Goal: Communication & Community: Answer question/provide support

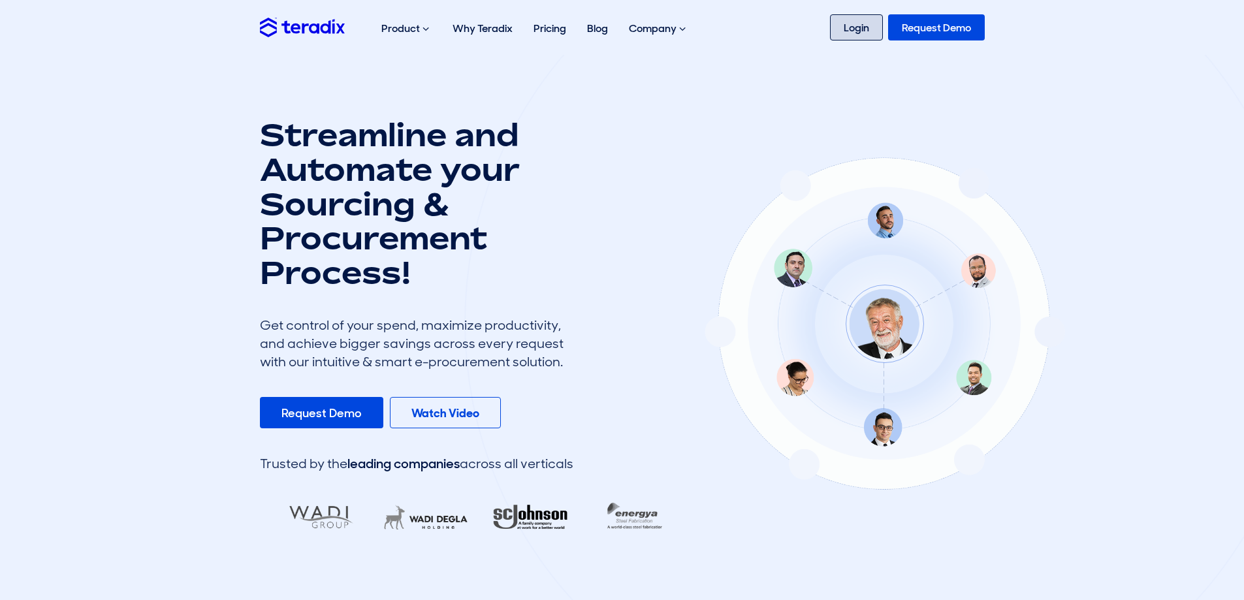
click at [843, 16] on link "Login" at bounding box center [856, 27] width 53 height 26
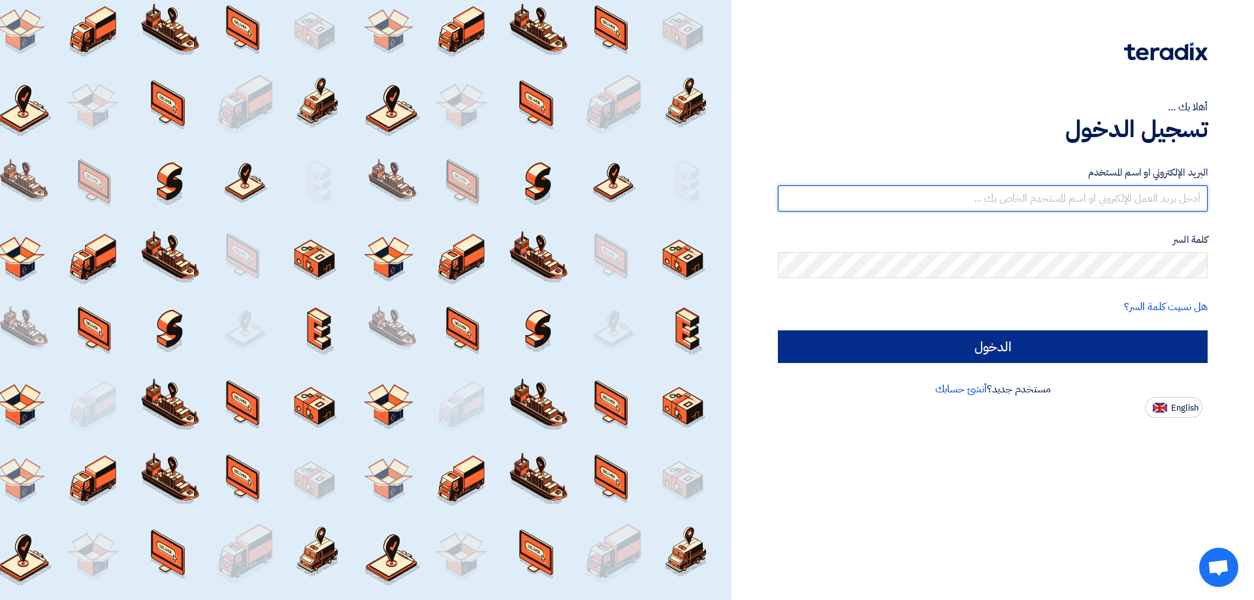
type input "[EMAIL_ADDRESS][DOMAIN_NAME]"
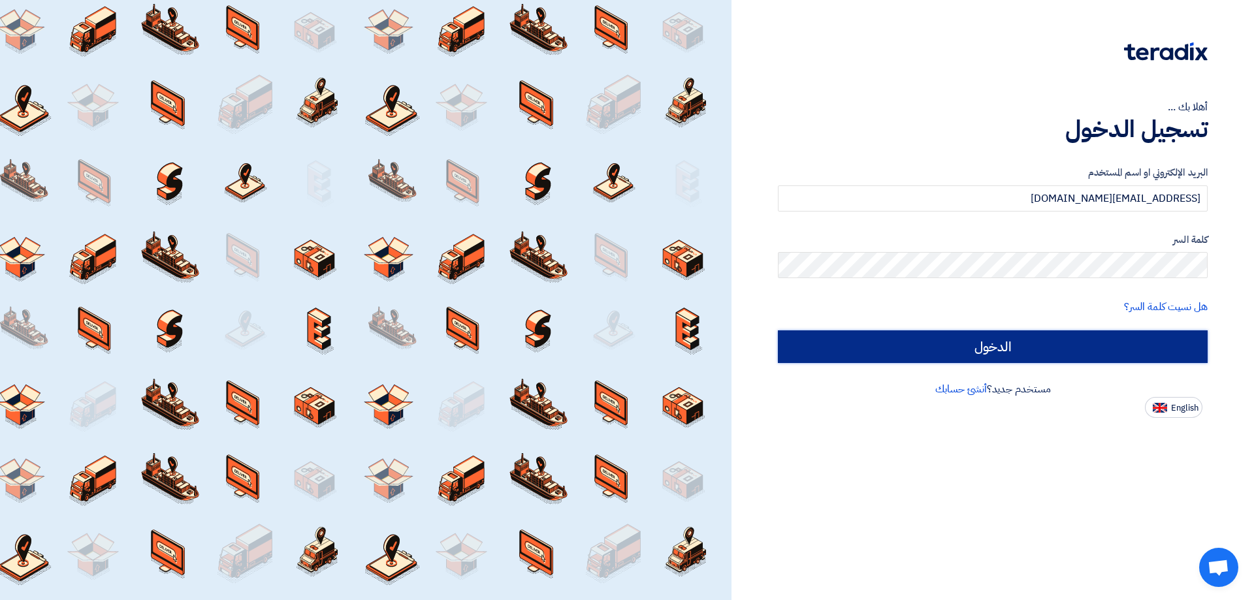
click at [1071, 340] on input "الدخول" at bounding box center [993, 346] width 430 height 33
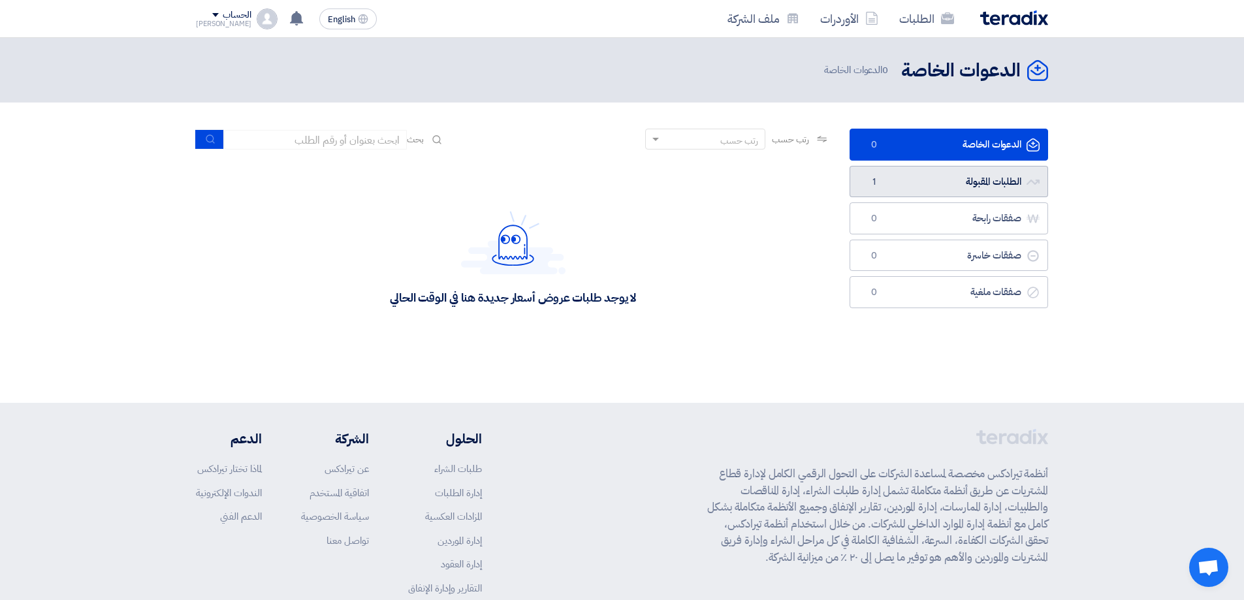
click at [969, 170] on link "الطلبات المقبولة الطلبات المقبولة 1" at bounding box center [949, 182] width 199 height 32
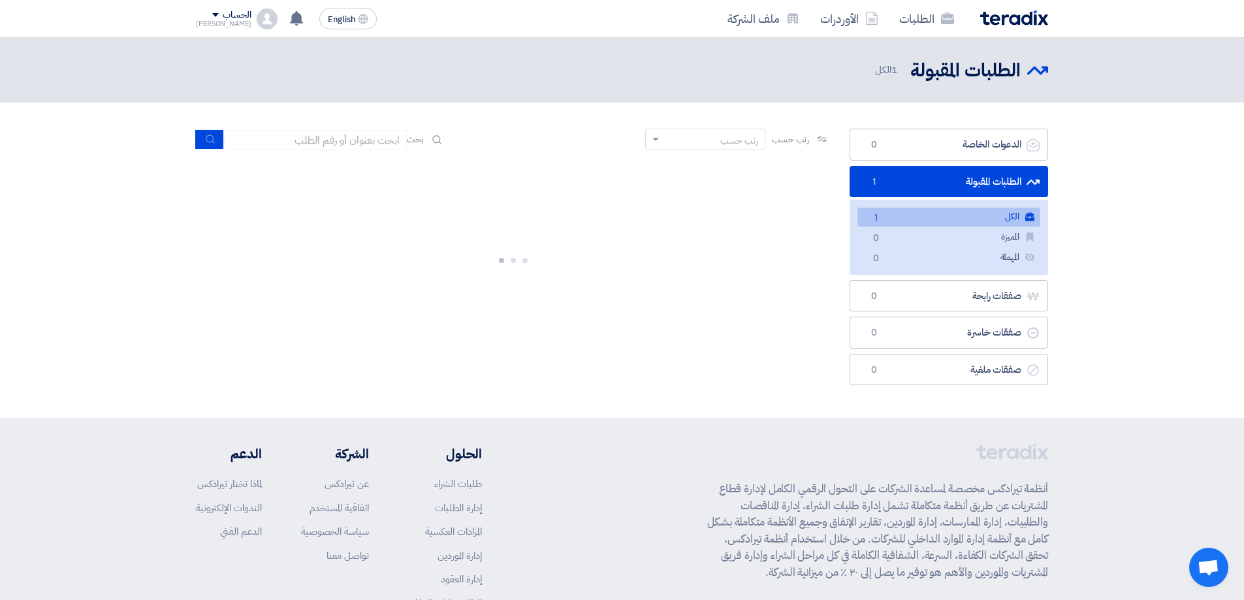
click at [970, 220] on link "الكل الكل 1" at bounding box center [948, 217] width 183 height 19
click at [900, 183] on link "الطلبات المقبولة الطلبات المقبولة 1" at bounding box center [949, 182] width 199 height 32
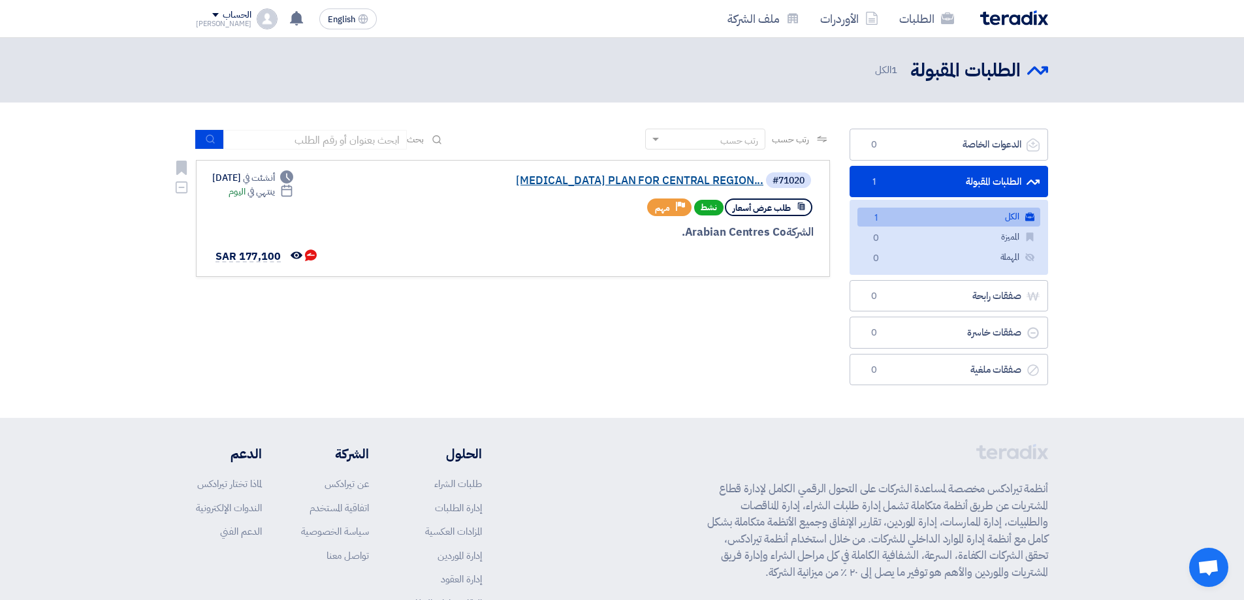
click at [635, 183] on link "EMERGENCY EVACUATION PLAN FOR CENTRAL REGION..." at bounding box center [632, 181] width 261 height 12
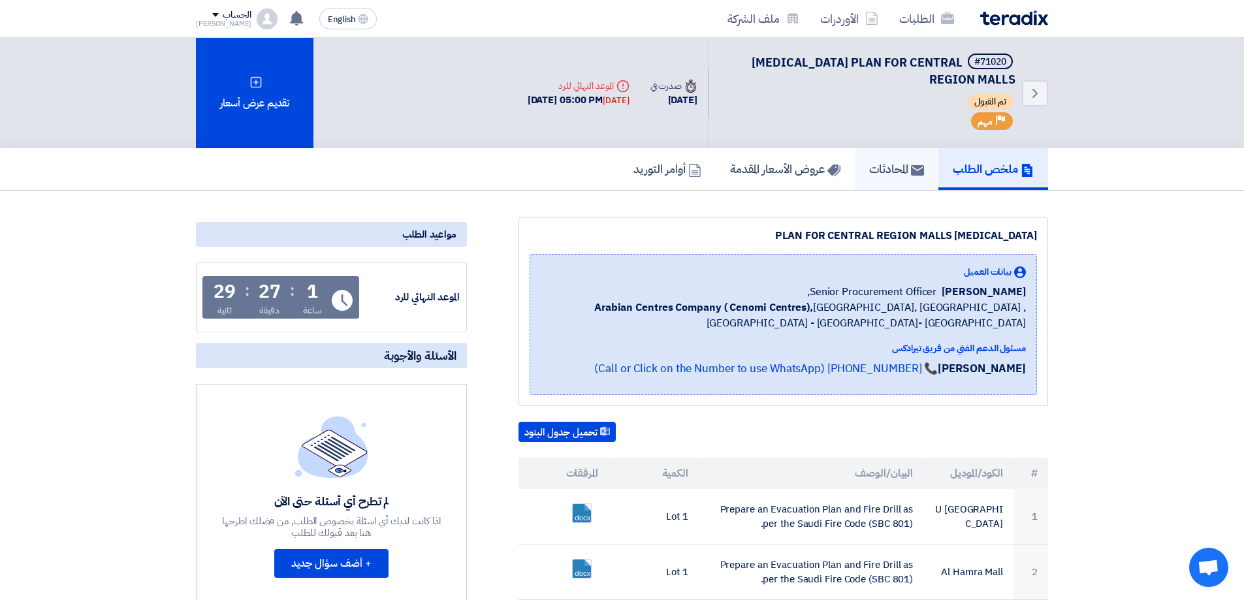
click at [860, 167] on link "المحادثات" at bounding box center [897, 169] width 84 height 42
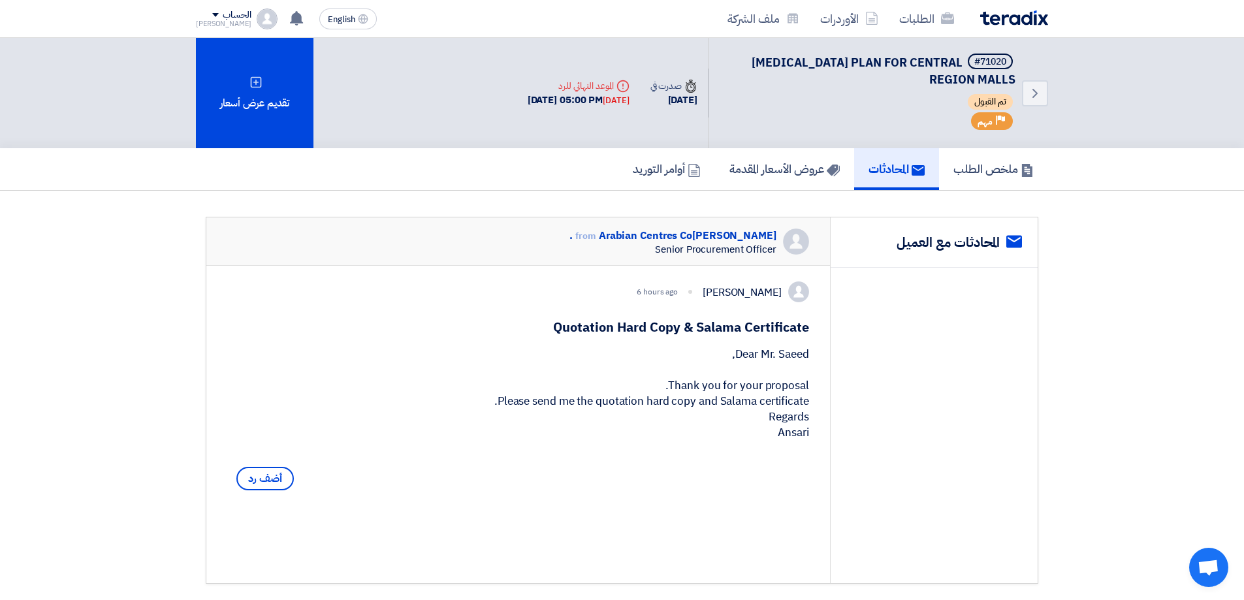
click at [582, 417] on div "Dear Mr. Saeed, Thank you for your proposal. Please send me the quotation hard …" at bounding box center [518, 394] width 582 height 94
click at [748, 428] on div "Dear Mr. Saeed, Thank you for your proposal. Please send me the quotation hard …" at bounding box center [518, 394] width 582 height 94
click at [676, 172] on h5 "أوامر التوريد" at bounding box center [667, 168] width 68 height 15
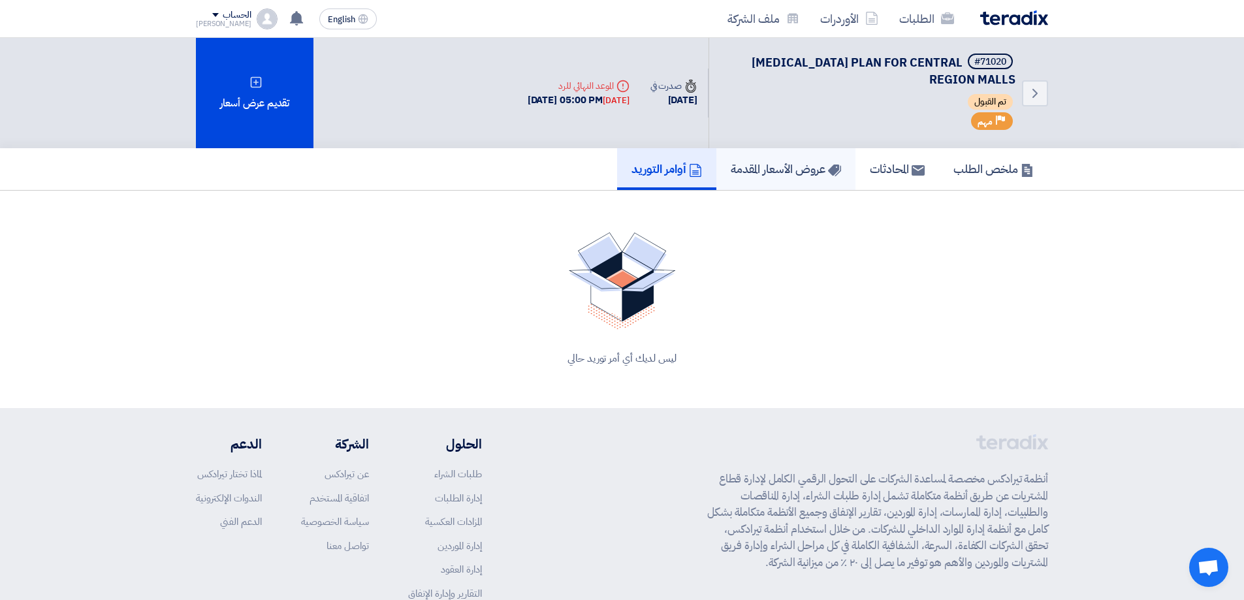
click at [753, 171] on h5 "عروض الأسعار المقدمة" at bounding box center [786, 168] width 110 height 15
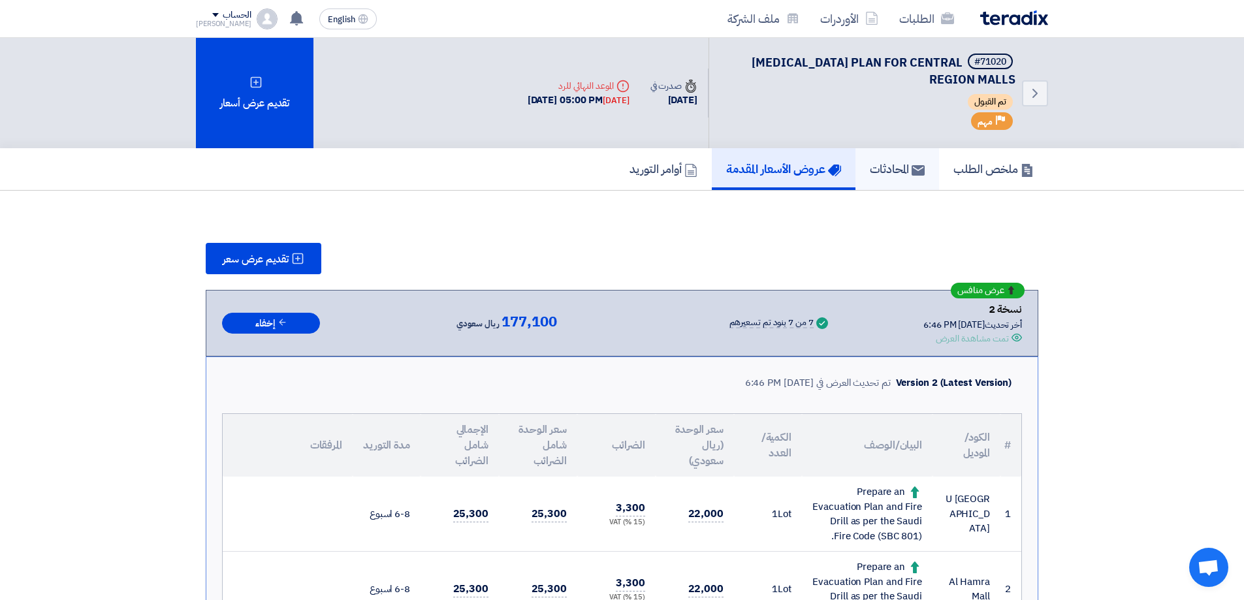
click at [905, 175] on h5 "المحادثات" at bounding box center [897, 168] width 55 height 15
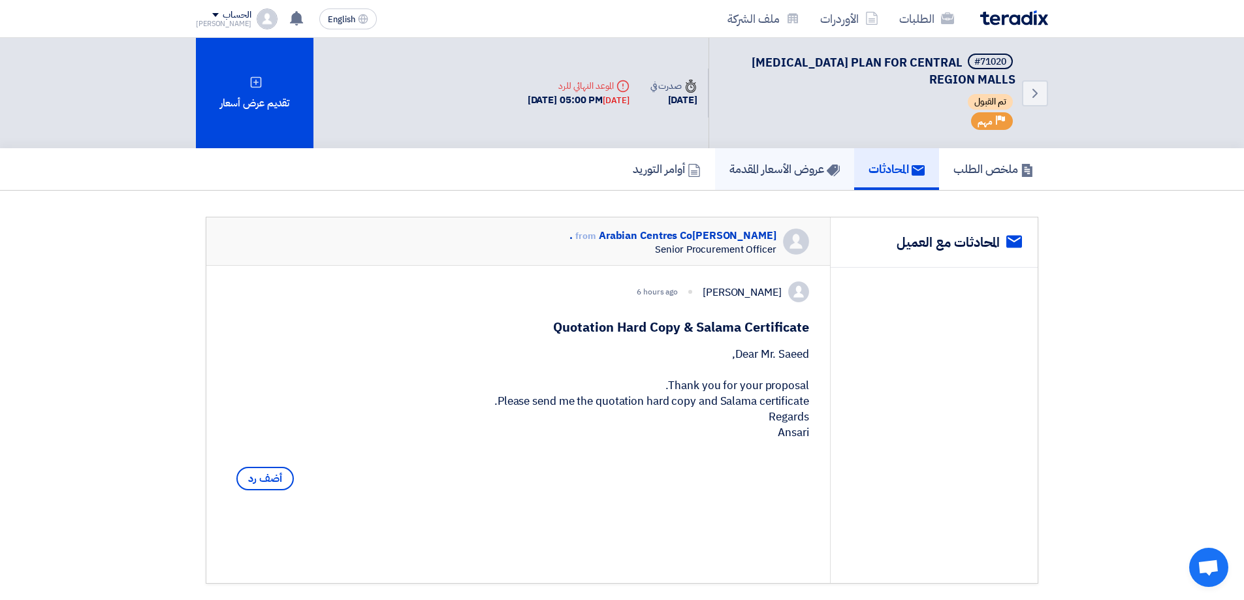
click at [794, 176] on h5 "عروض الأسعار المقدمة" at bounding box center [784, 168] width 110 height 15
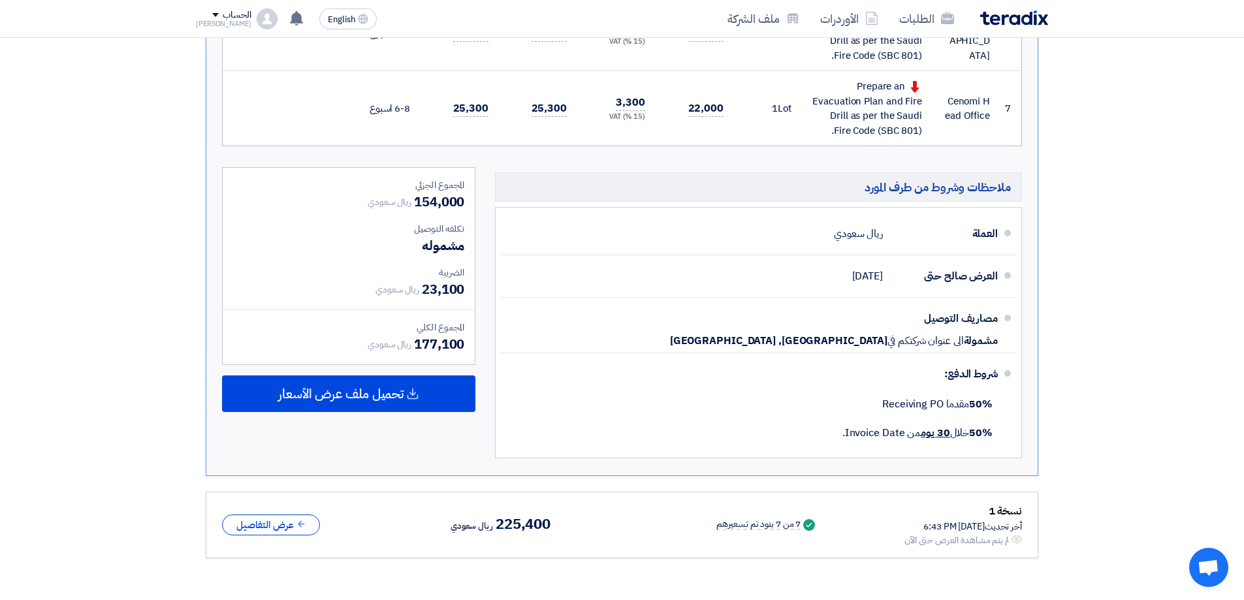
scroll to position [849, 0]
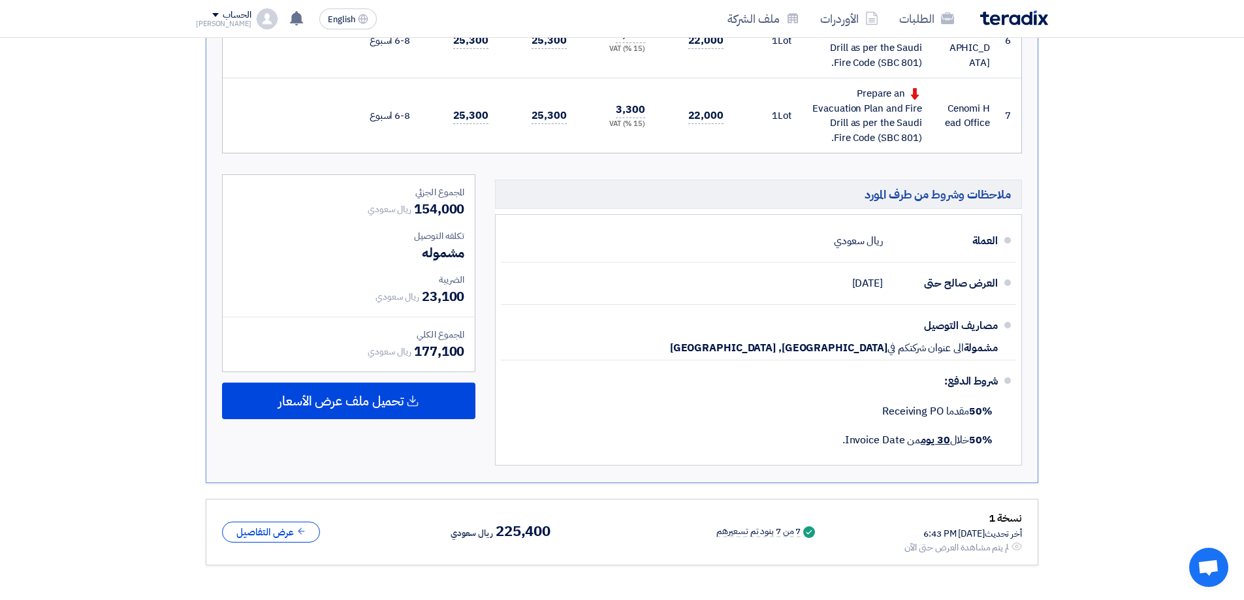
drag, startPoint x: 462, startPoint y: 351, endPoint x: 415, endPoint y: 347, distance: 47.8
click at [415, 347] on span "177,100" at bounding box center [439, 352] width 50 height 20
copy span "177,100"
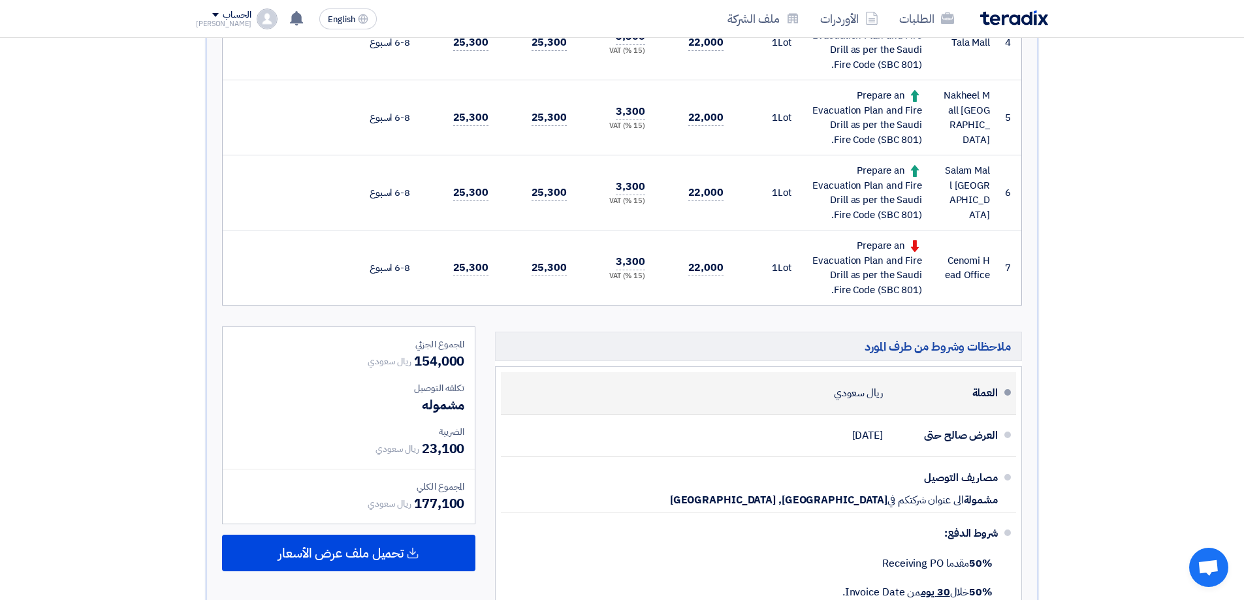
scroll to position [784, 0]
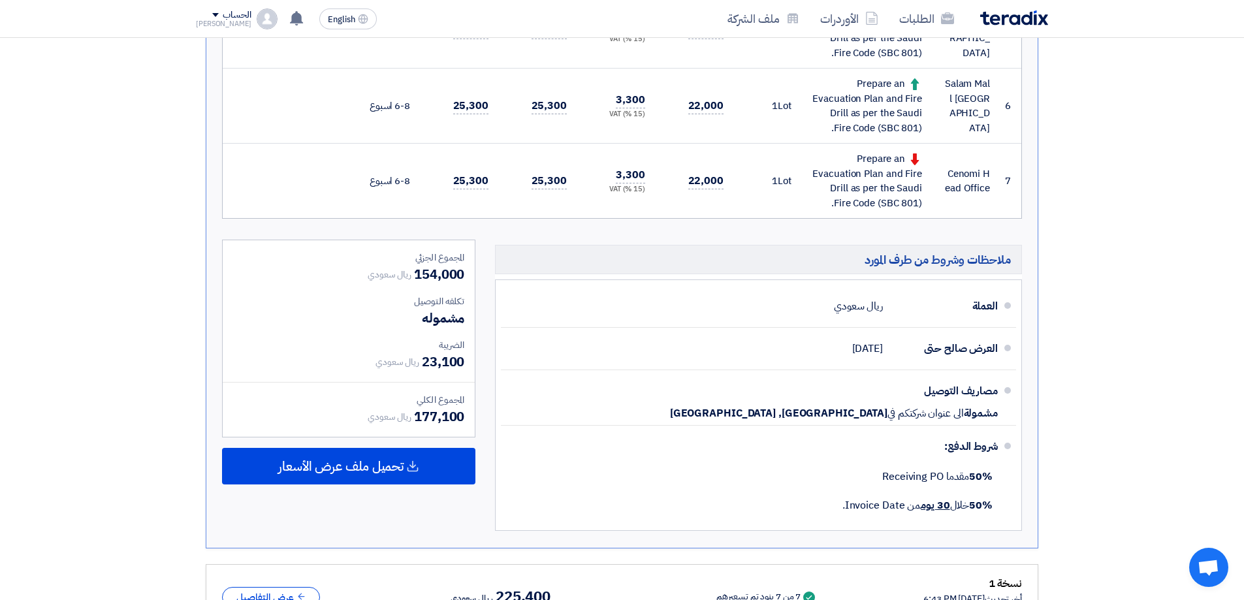
click at [967, 183] on td "Cenomi Head Office" at bounding box center [966, 181] width 68 height 75
click at [966, 183] on td "Cenomi Head Office" at bounding box center [966, 181] width 68 height 75
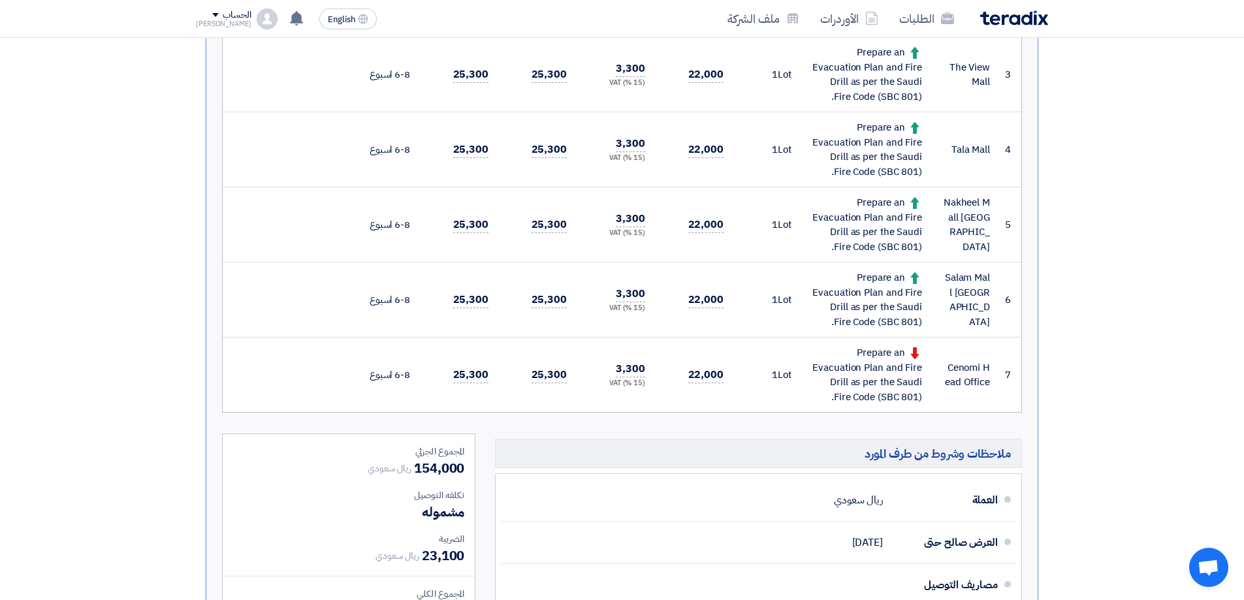
scroll to position [718, 0]
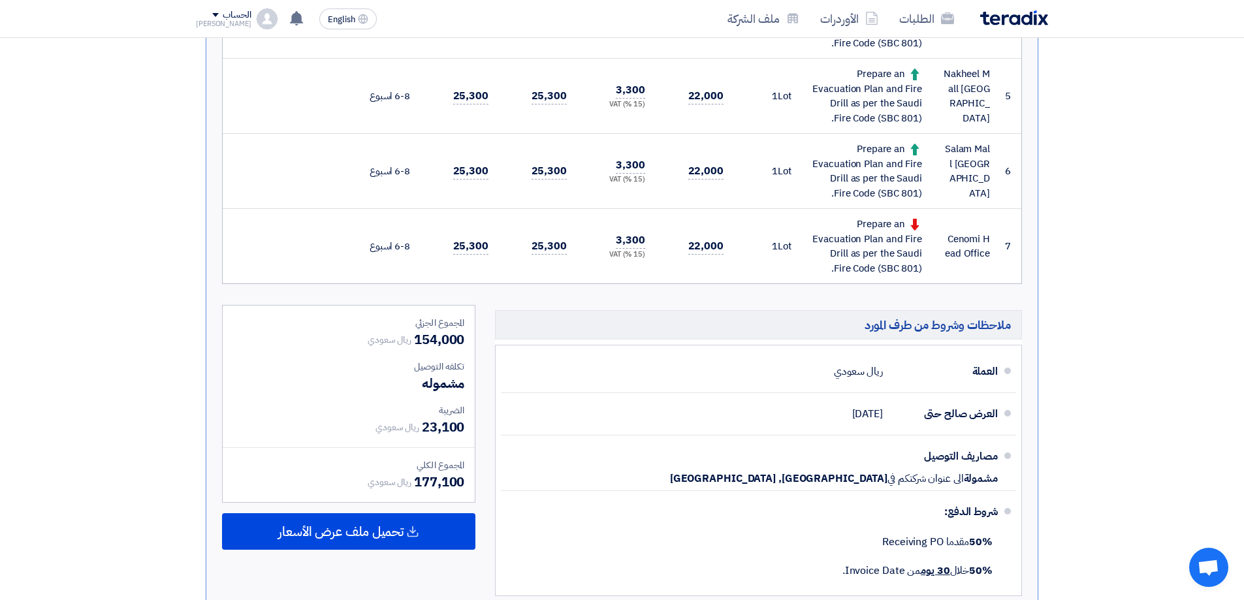
click at [424, 486] on span "177,100" at bounding box center [439, 482] width 50 height 20
drag, startPoint x: 415, startPoint y: 479, endPoint x: 464, endPoint y: 481, distance: 48.4
click at [464, 481] on span "177,100" at bounding box center [439, 482] width 50 height 20
copy span "177,100"
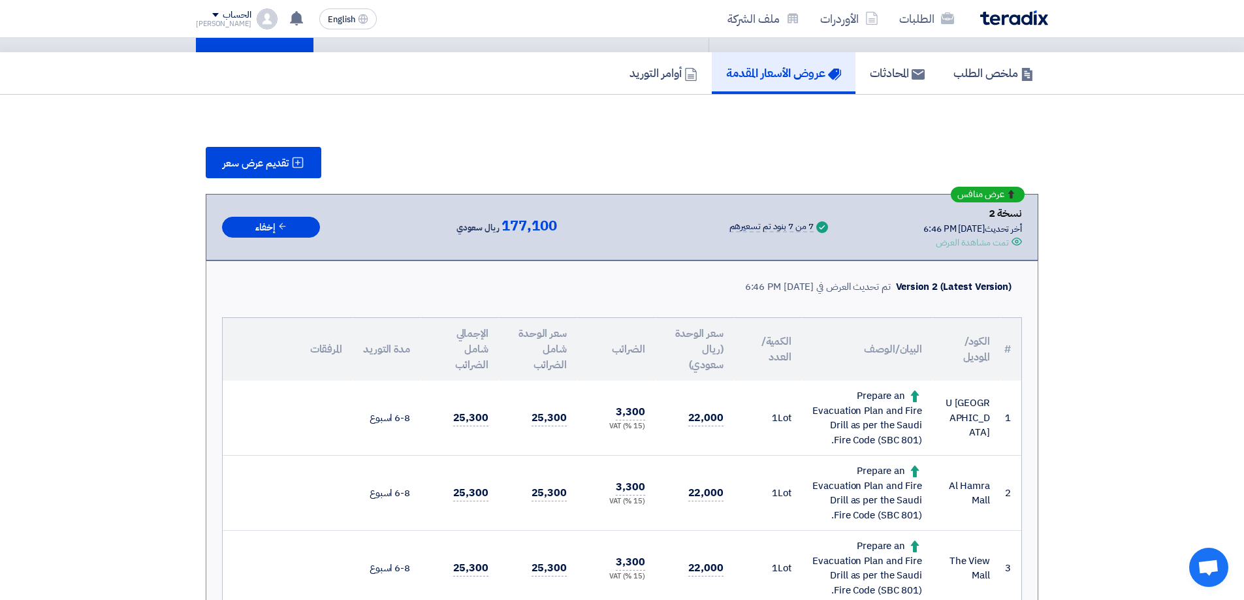
scroll to position [0, 0]
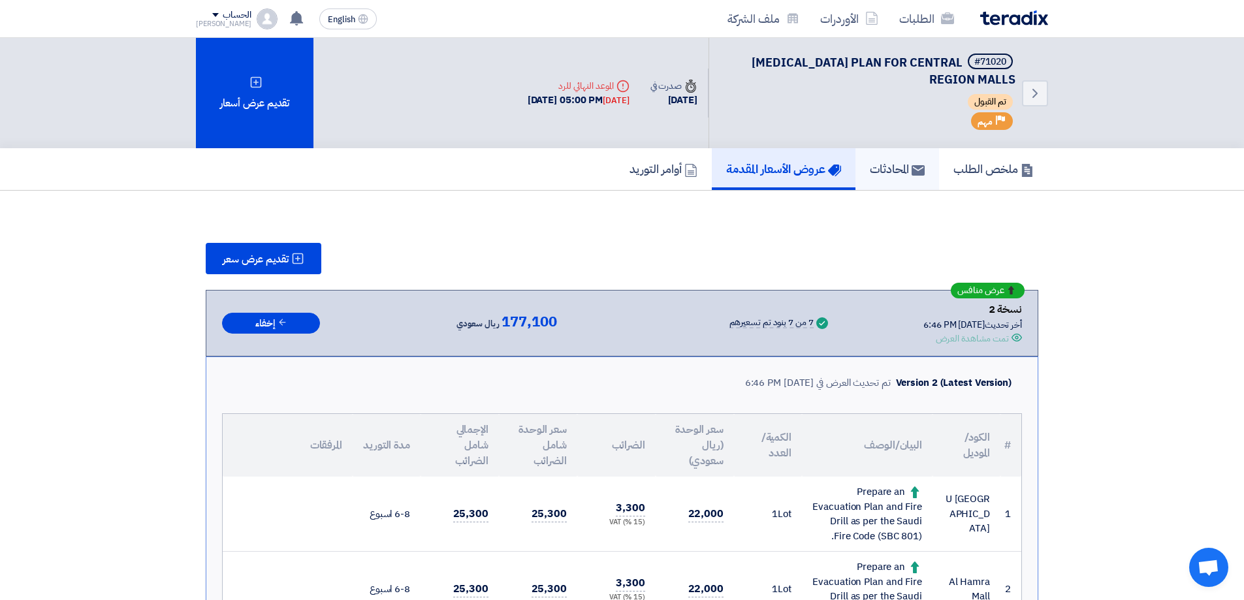
click at [900, 170] on h5 "المحادثات" at bounding box center [897, 168] width 55 height 15
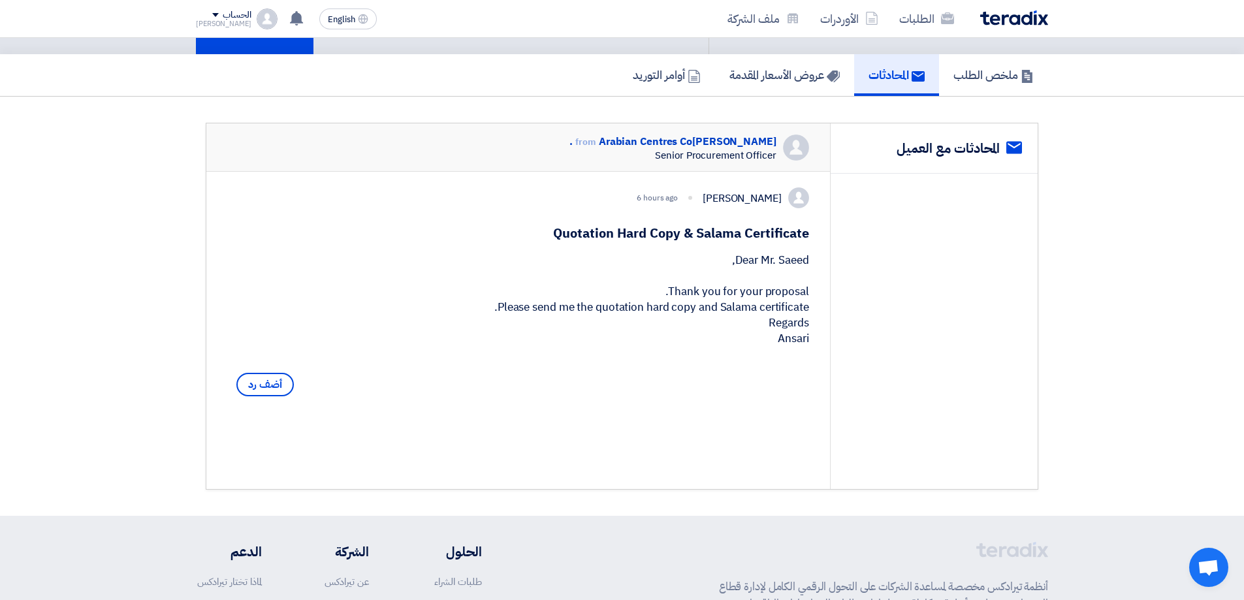
scroll to position [310, 0]
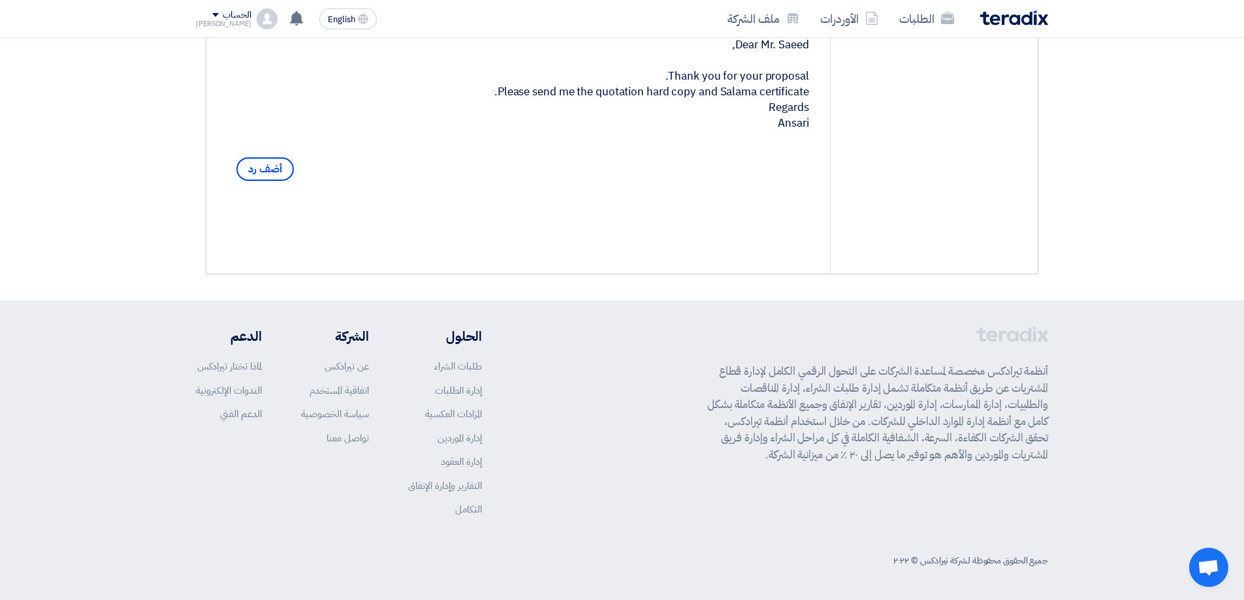
click at [265, 171] on div "أضف رد" at bounding box center [265, 169] width 76 height 34
click at [266, 180] on span "أضف رد" at bounding box center [264, 169] width 57 height 24
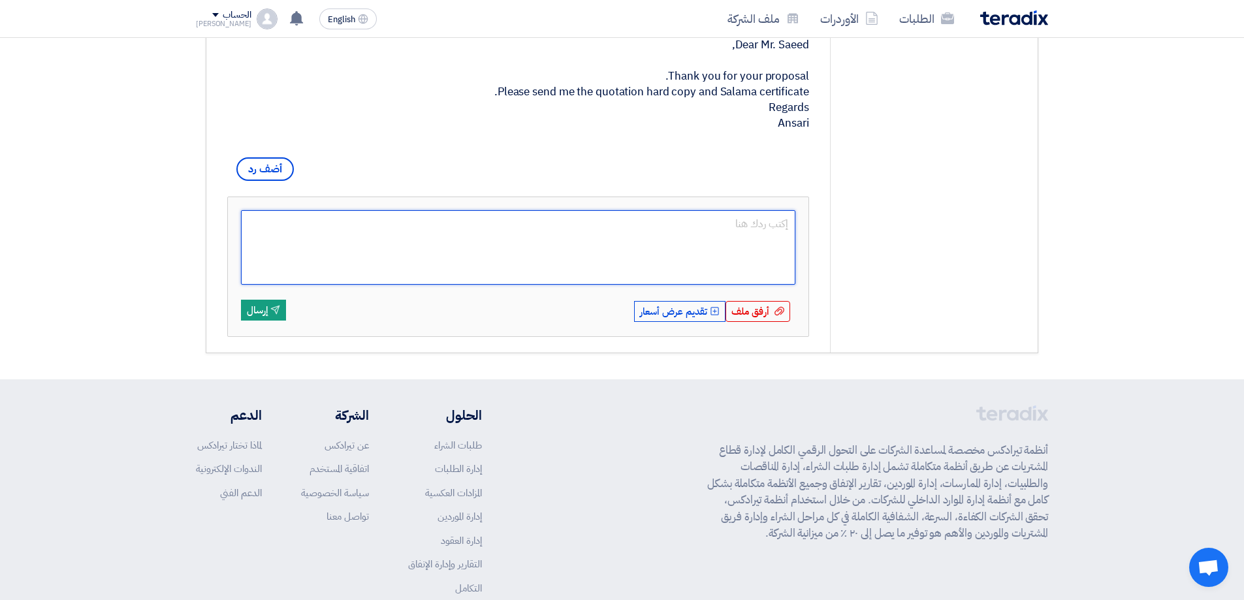
click at [542, 264] on textarea at bounding box center [518, 247] width 554 height 74
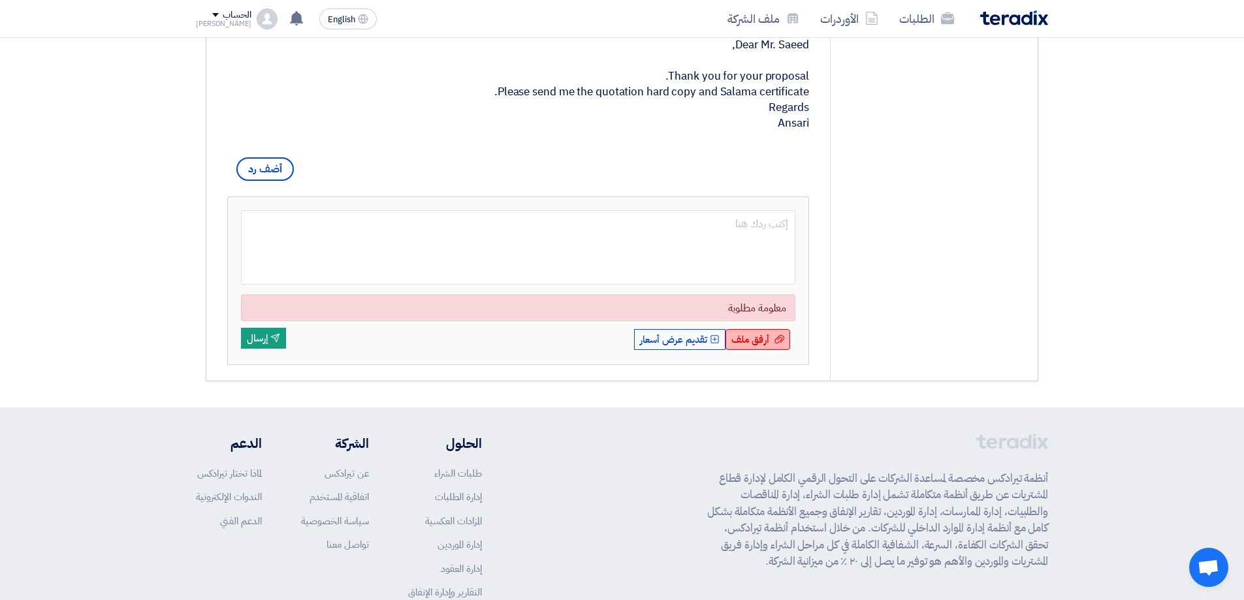
click at [746, 322] on form "معلومة مطلوبة أرفق ملف أرفق ملف Upload Offer تقديم عرض أسعار Send إرسال" at bounding box center [518, 280] width 554 height 141
click at [760, 347] on span "أرفق ملف" at bounding box center [750, 339] width 38 height 14
click at [0, 0] on input "أرفق ملف أرفق ملف" at bounding box center [0, 0] width 0 height 0
click at [738, 347] on span "أرفق ملف" at bounding box center [750, 339] width 38 height 14
click at [0, 0] on input "أرفق ملف أرفق ملف" at bounding box center [0, 0] width 0 height 0
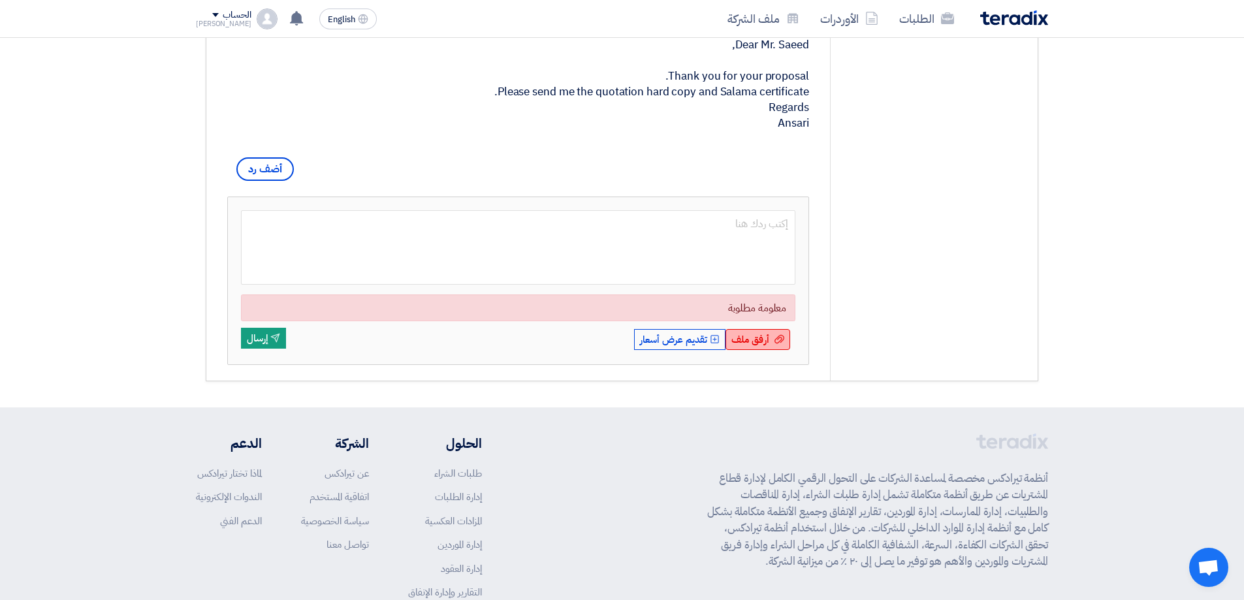
click at [744, 347] on span "أرفق ملف" at bounding box center [750, 339] width 38 height 14
click at [0, 0] on input "أرفق ملف أرفق ملف" at bounding box center [0, 0] width 0 height 0
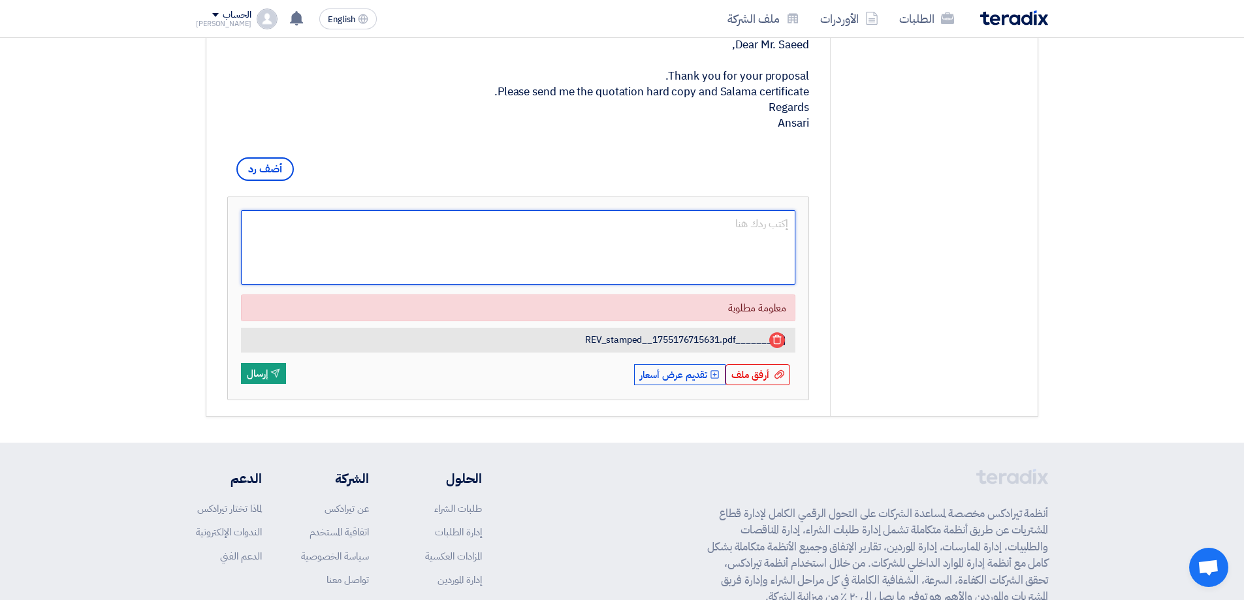
click at [344, 285] on textarea at bounding box center [518, 247] width 554 height 74
type textarea "ل"
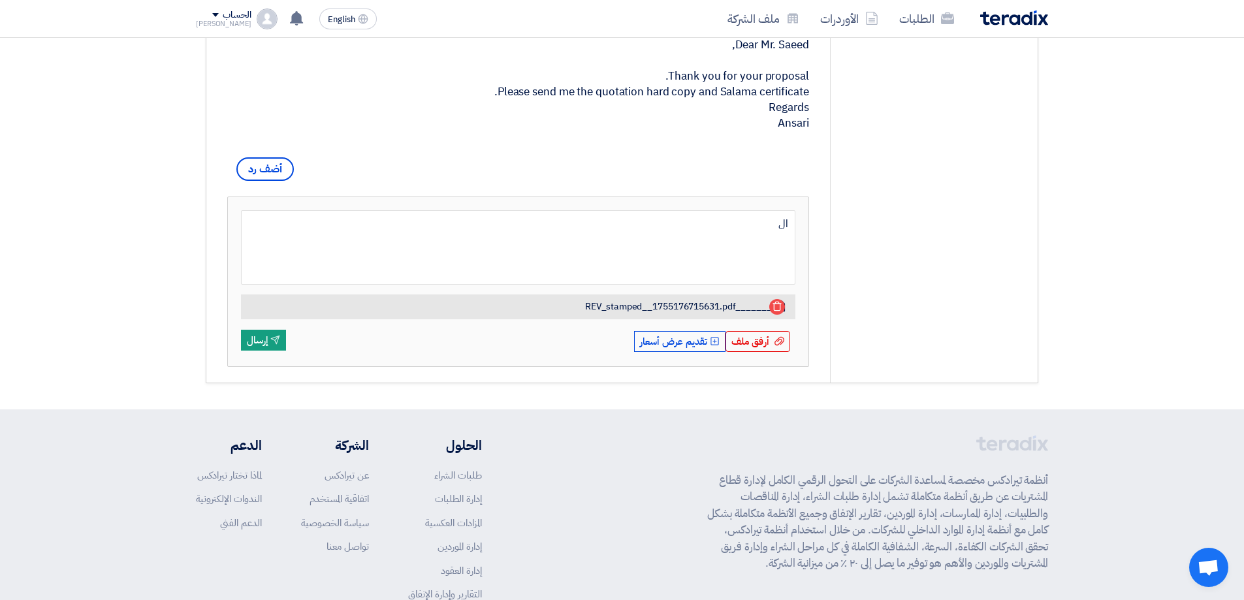
type textarea "ا"
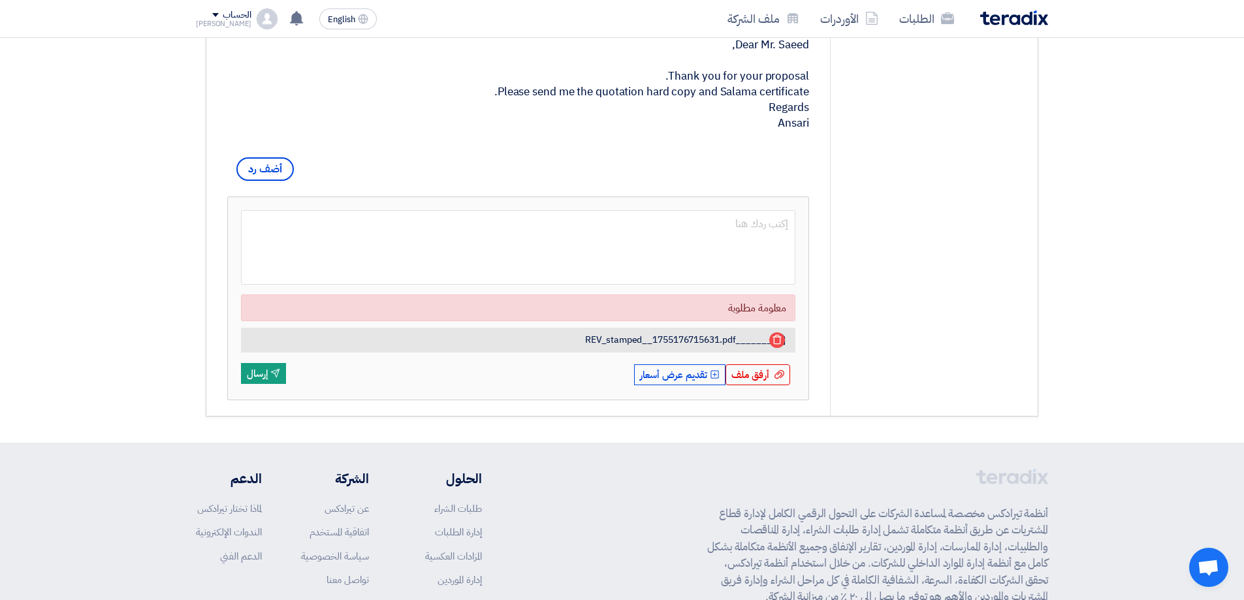
type textarea "a"
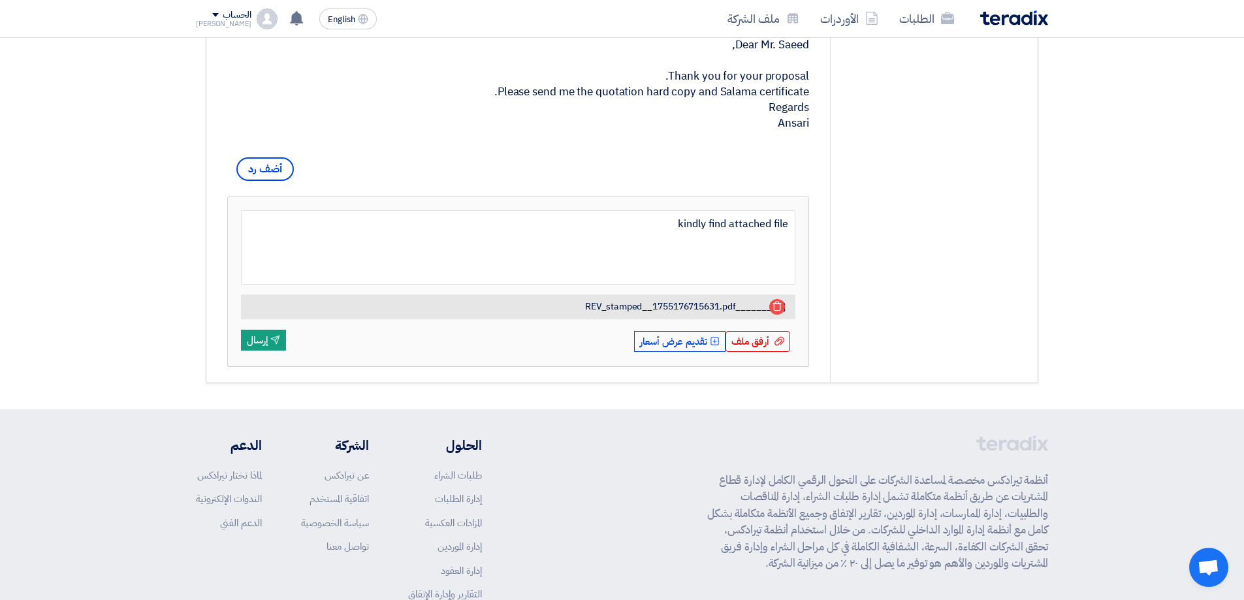
type textarea "kindly find attached fil"
type textarea "kindly find attached file"
click at [272, 351] on button "Send إرسال" at bounding box center [263, 340] width 45 height 21
